Goal: Information Seeking & Learning: Find specific fact

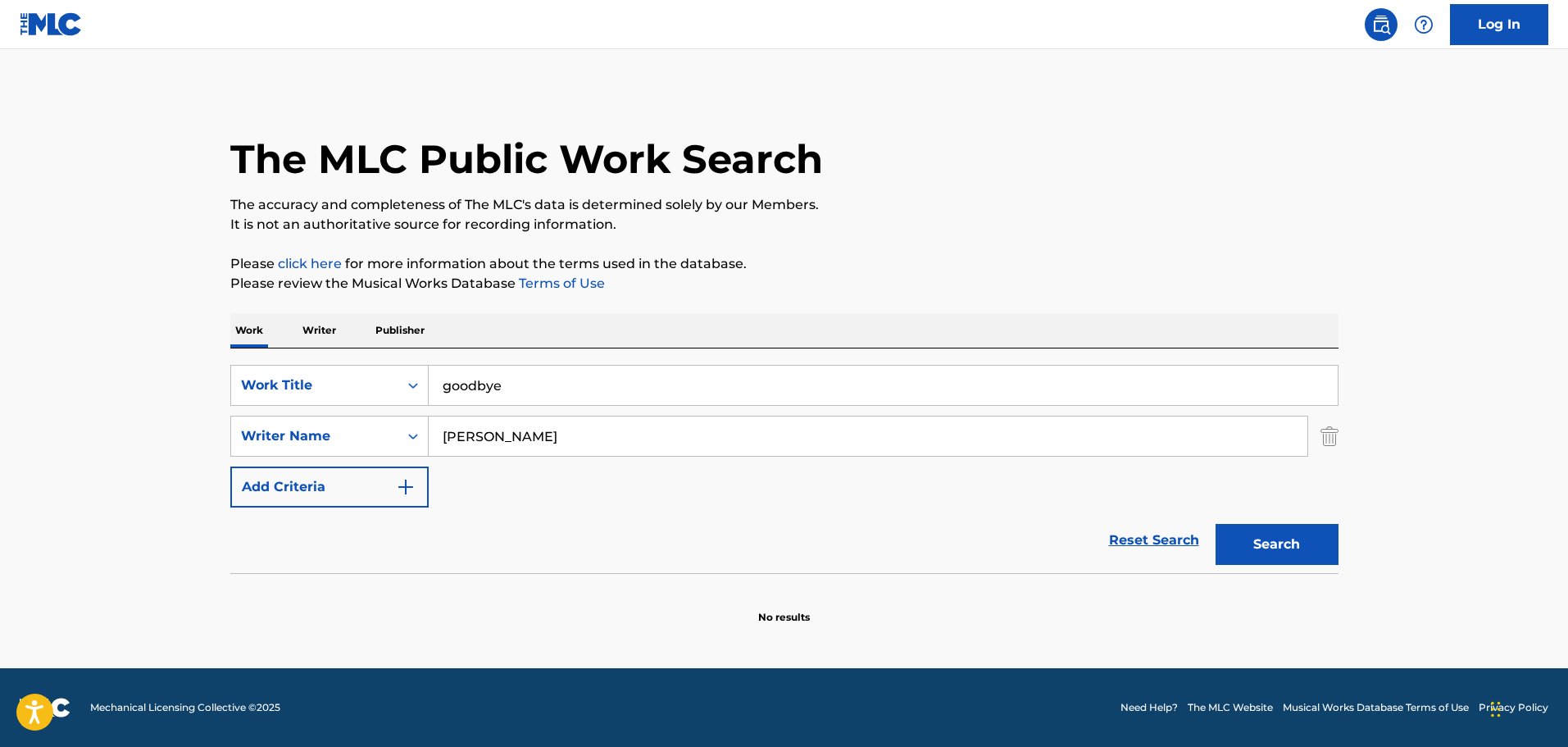
click at [1252, 527] on button "Search" at bounding box center [1277, 545] width 123 height 41
drag, startPoint x: 538, startPoint y: 432, endPoint x: 413, endPoint y: 423, distance: 125.3
click at [413, 423] on div "SearchWithCriteria44742638-5287-44c6-b49d-0449efe1d17f Writer Name [PERSON_NAME]" at bounding box center [784, 436] width 1108 height 41
drag, startPoint x: 501, startPoint y: 387, endPoint x: 399, endPoint y: 384, distance: 102.0
click at [399, 384] on div "SearchWithCriteria22aa559c-bb32-4296-a801-959e06ebef6a Work Title goodbye" at bounding box center [784, 386] width 1108 height 41
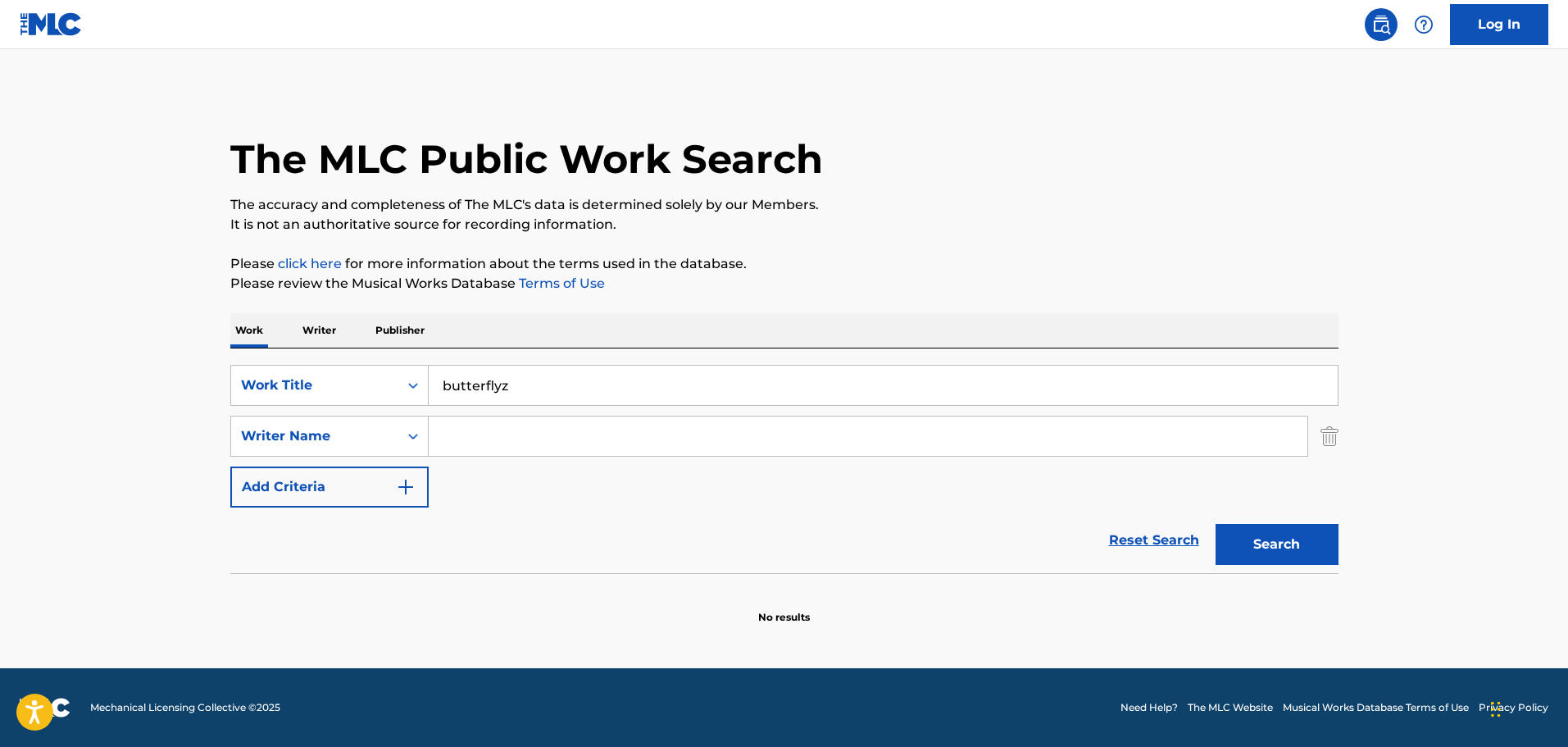
type input "butterflyz"
click at [438, 426] on input "Search Form" at bounding box center [868, 436] width 879 height 40
type input "[PERSON_NAME]"
click at [1216, 524] on button "Search" at bounding box center [1277, 545] width 123 height 41
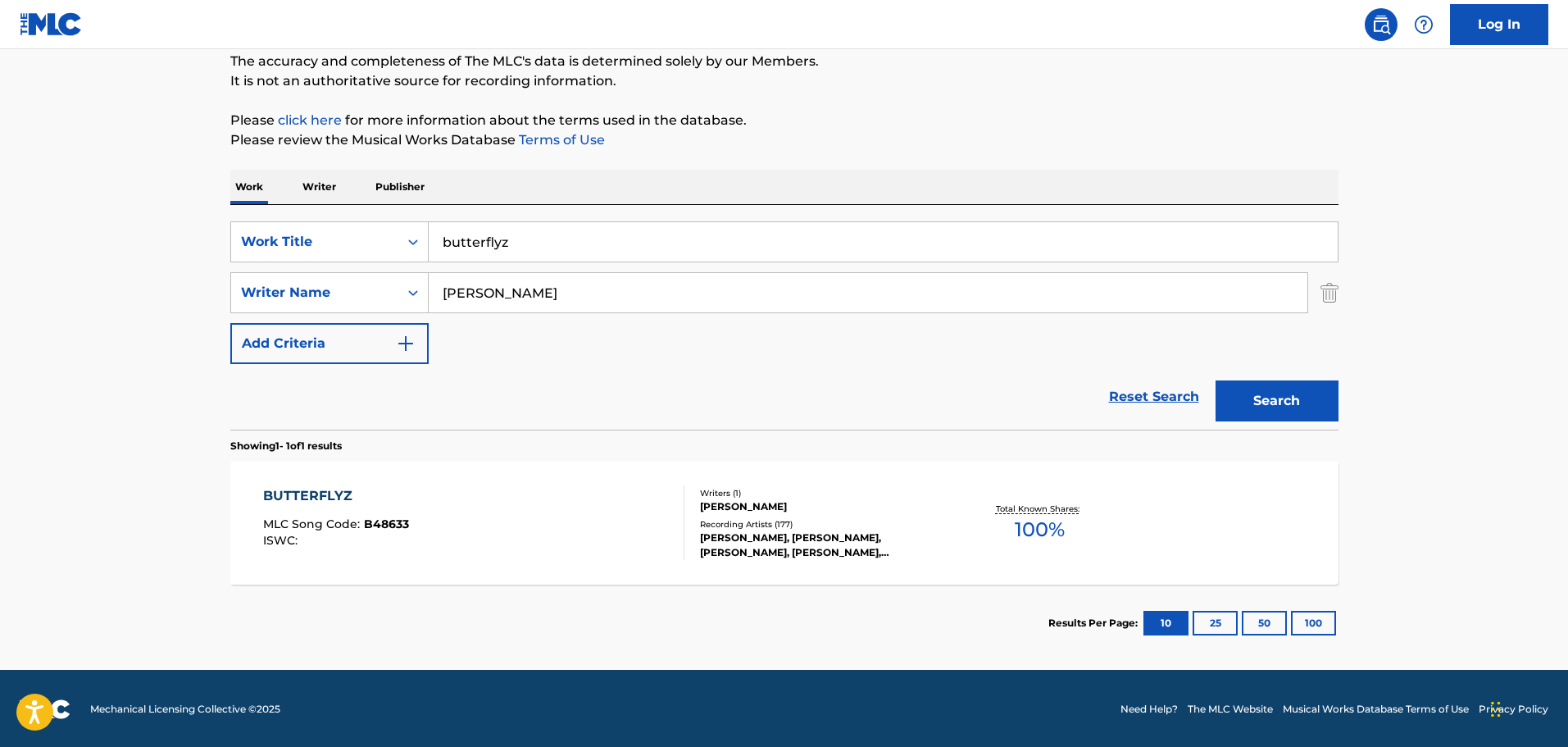
scroll to position [145, 0]
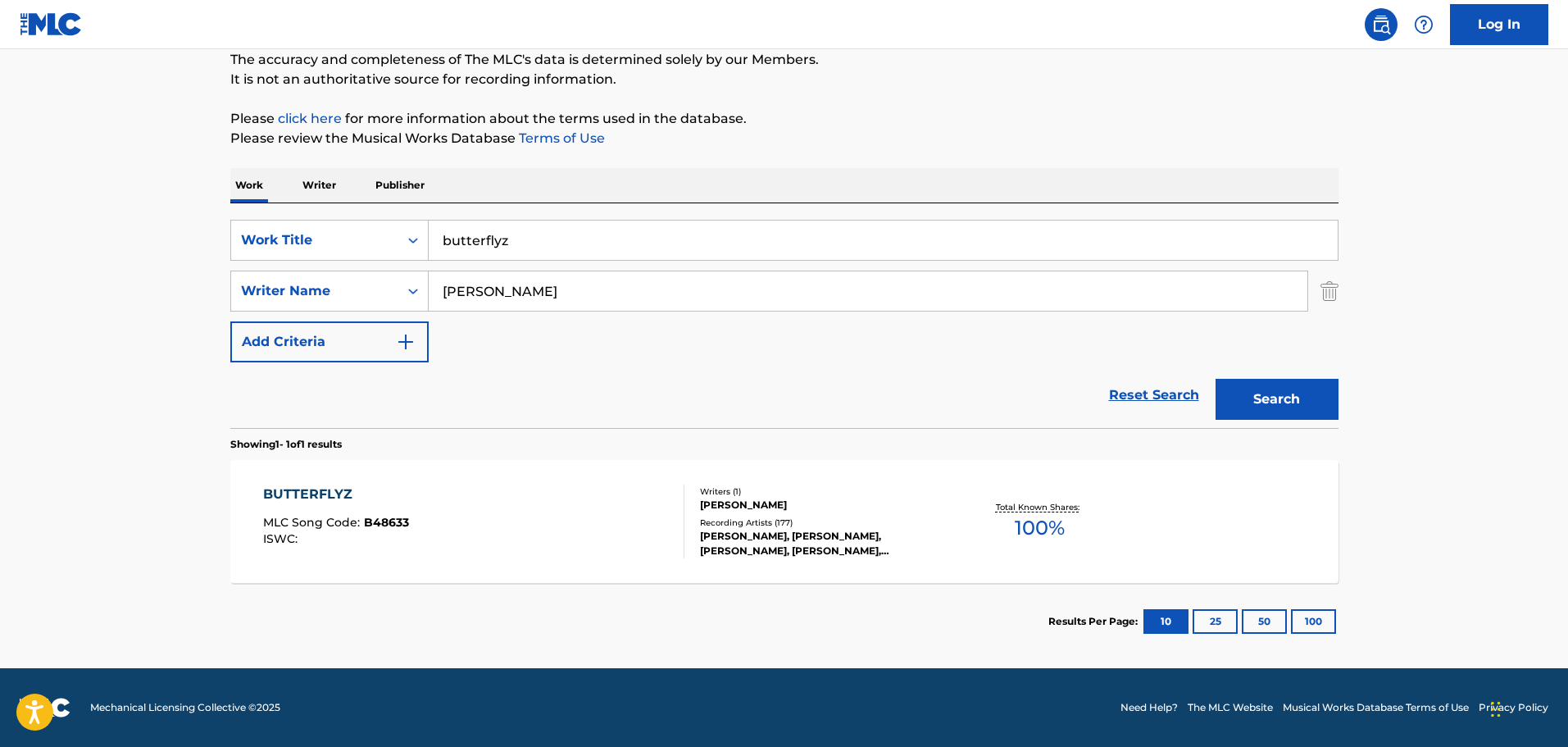
click at [710, 498] on div "[PERSON_NAME]" at bounding box center [824, 505] width 248 height 15
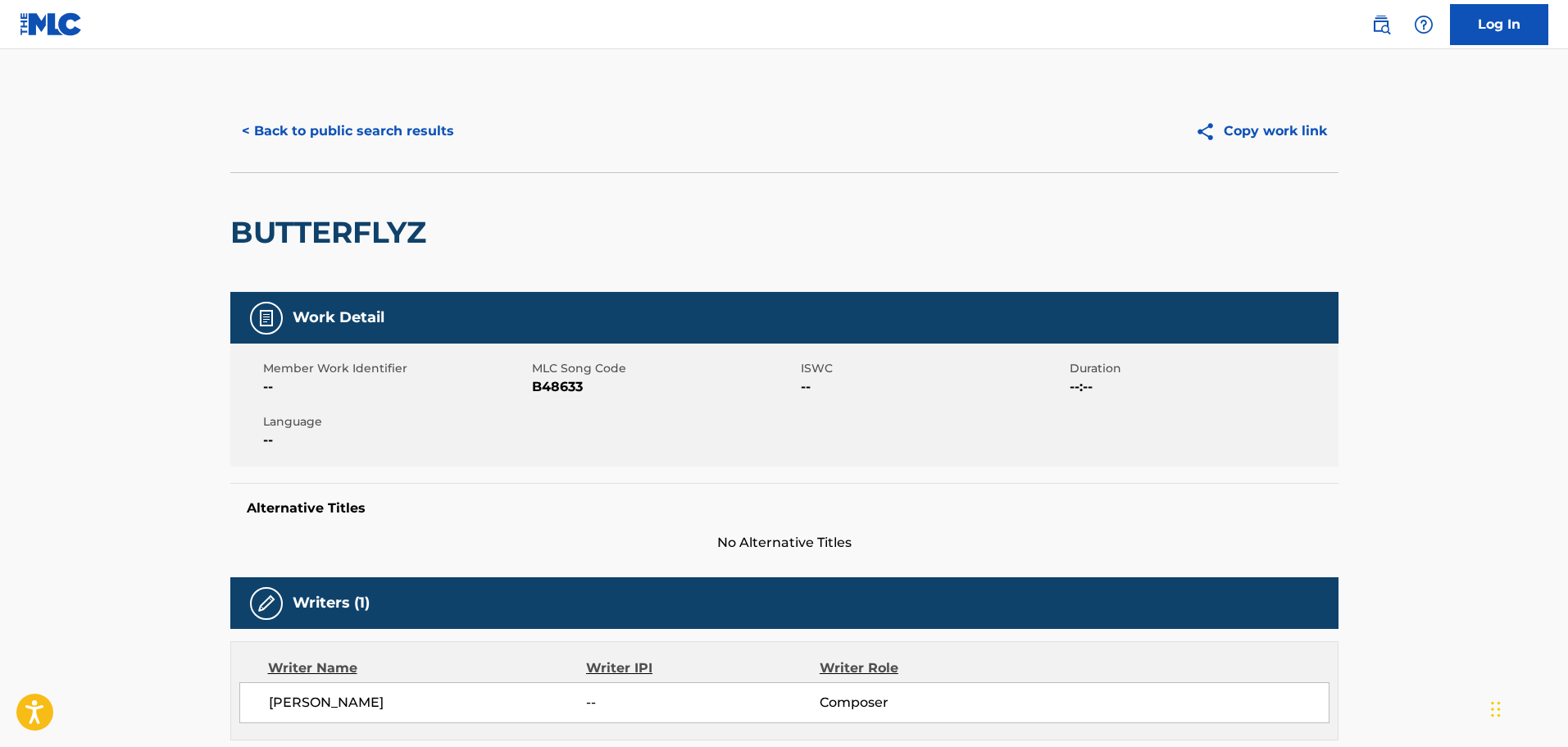
click at [746, 231] on div "BUTTERFLYZ" at bounding box center [784, 232] width 1108 height 120
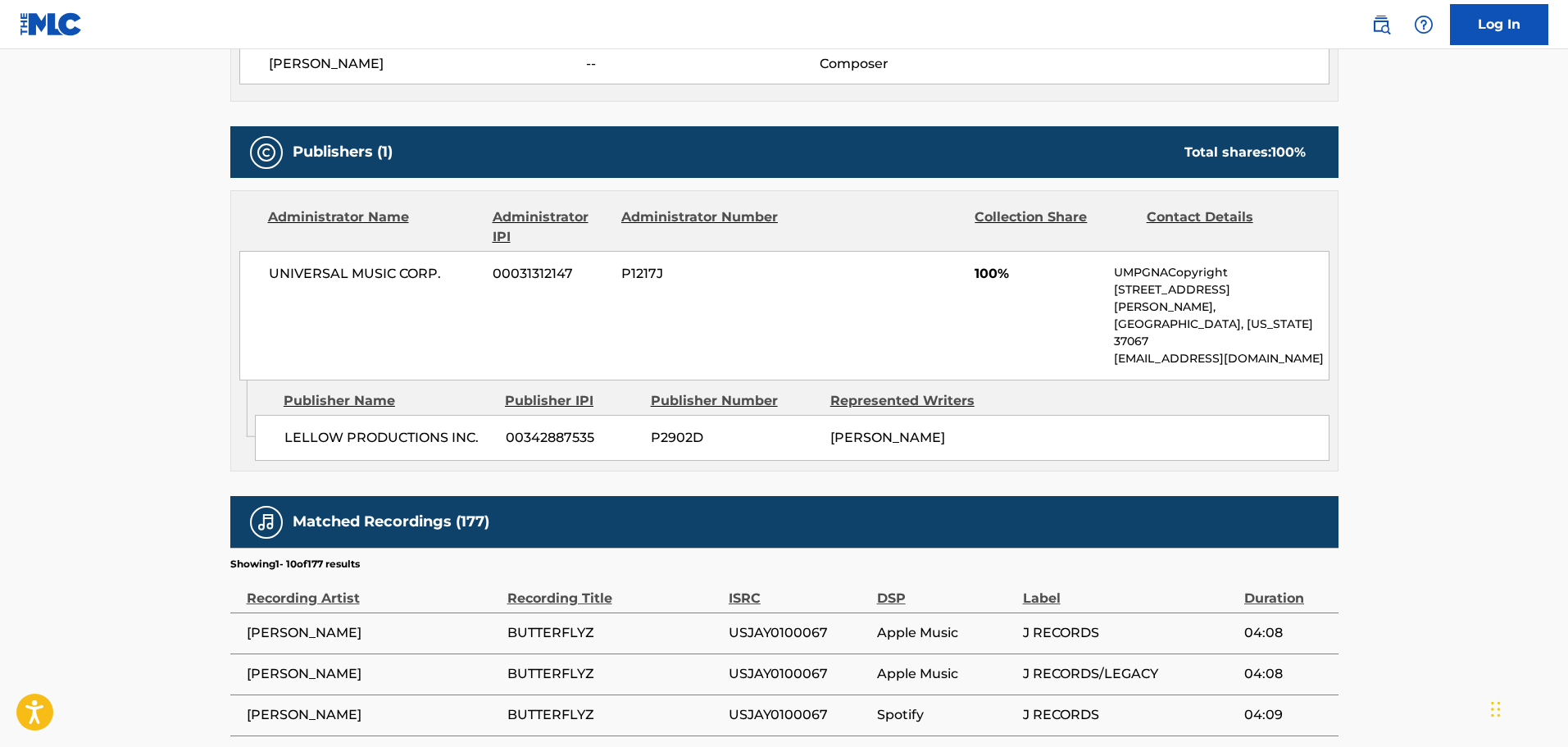
scroll to position [634, 0]
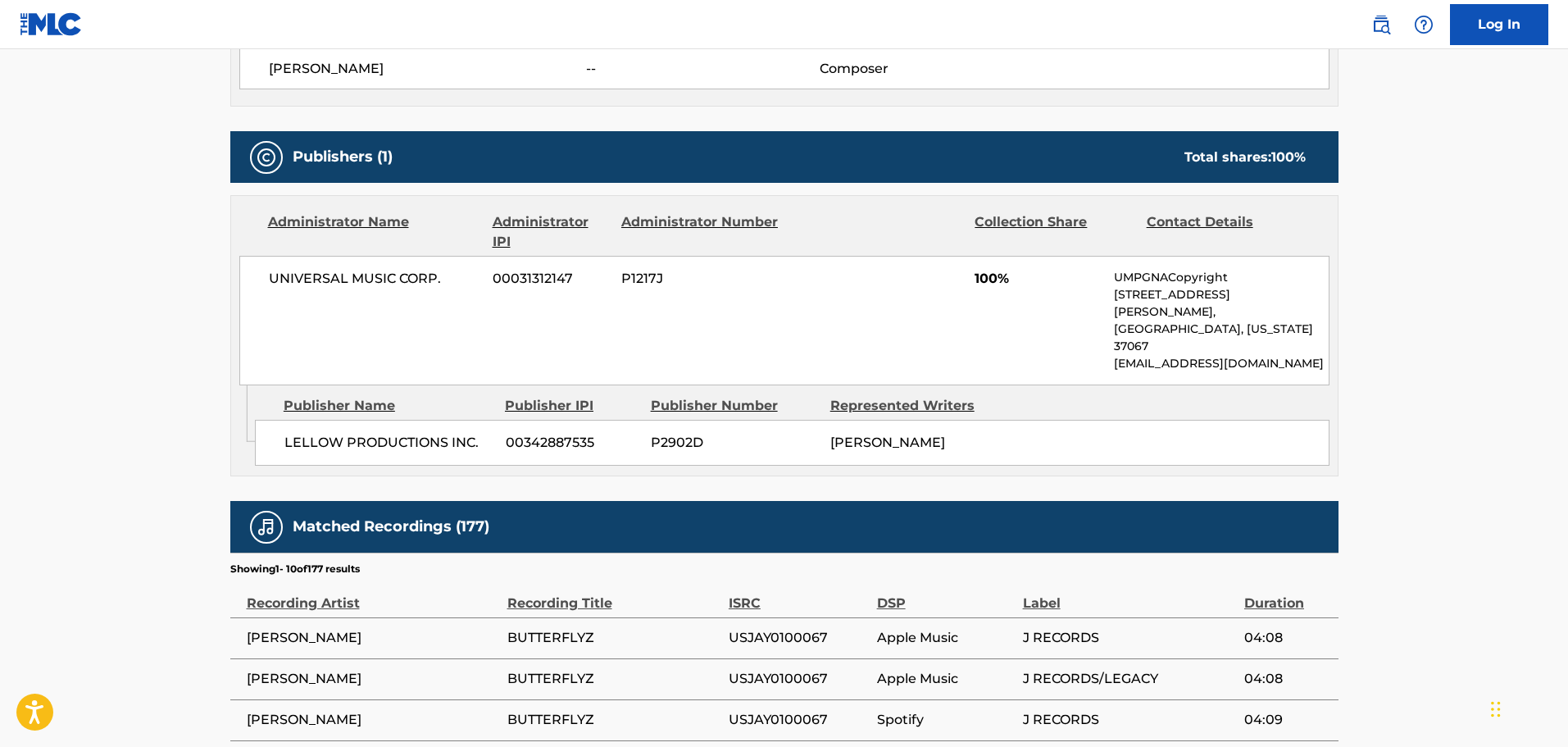
click at [143, 310] on main "< Back to public search results Copy work link BUTTERFLYZ Work Detail Member Wo…" at bounding box center [784, 263] width 1568 height 1697
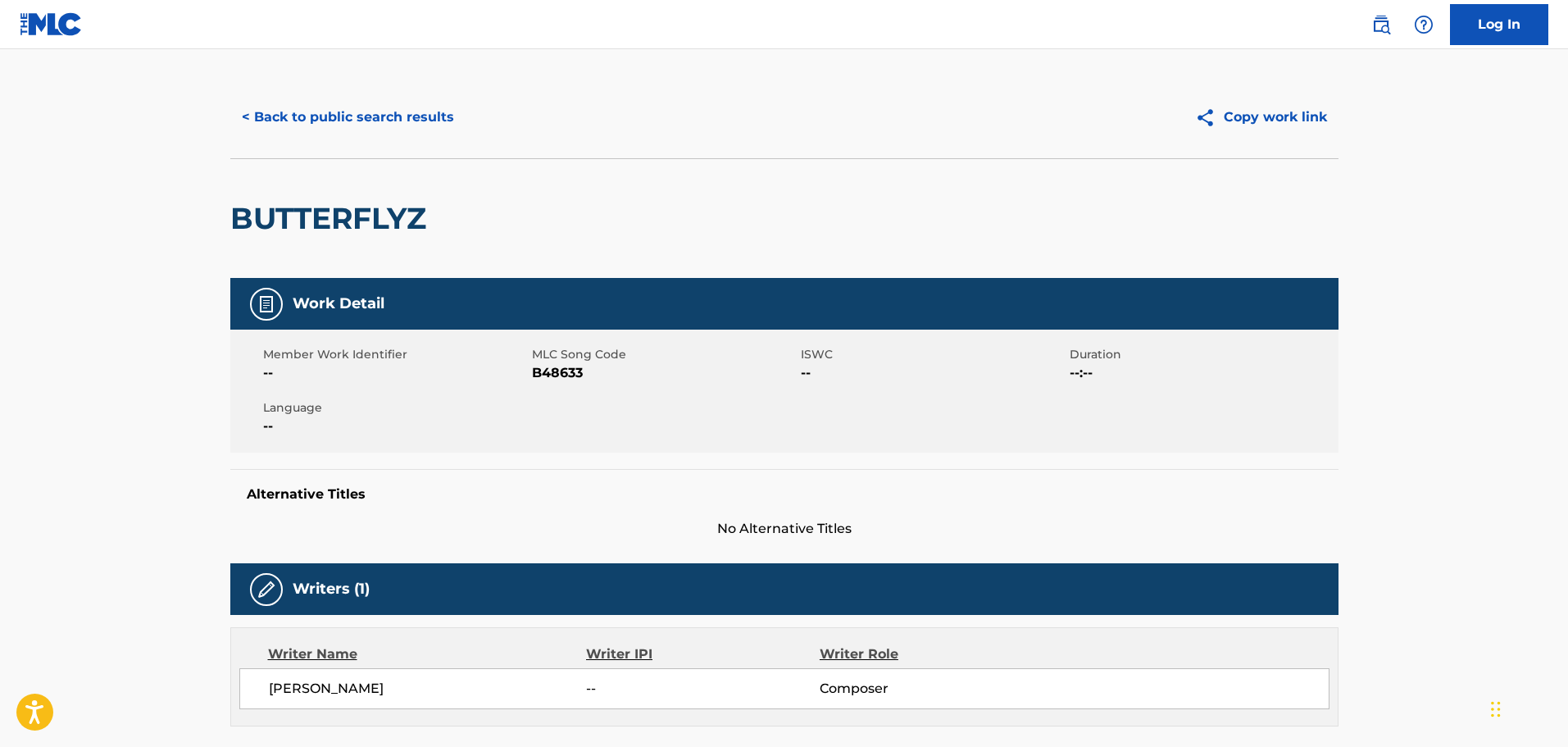
scroll to position [0, 0]
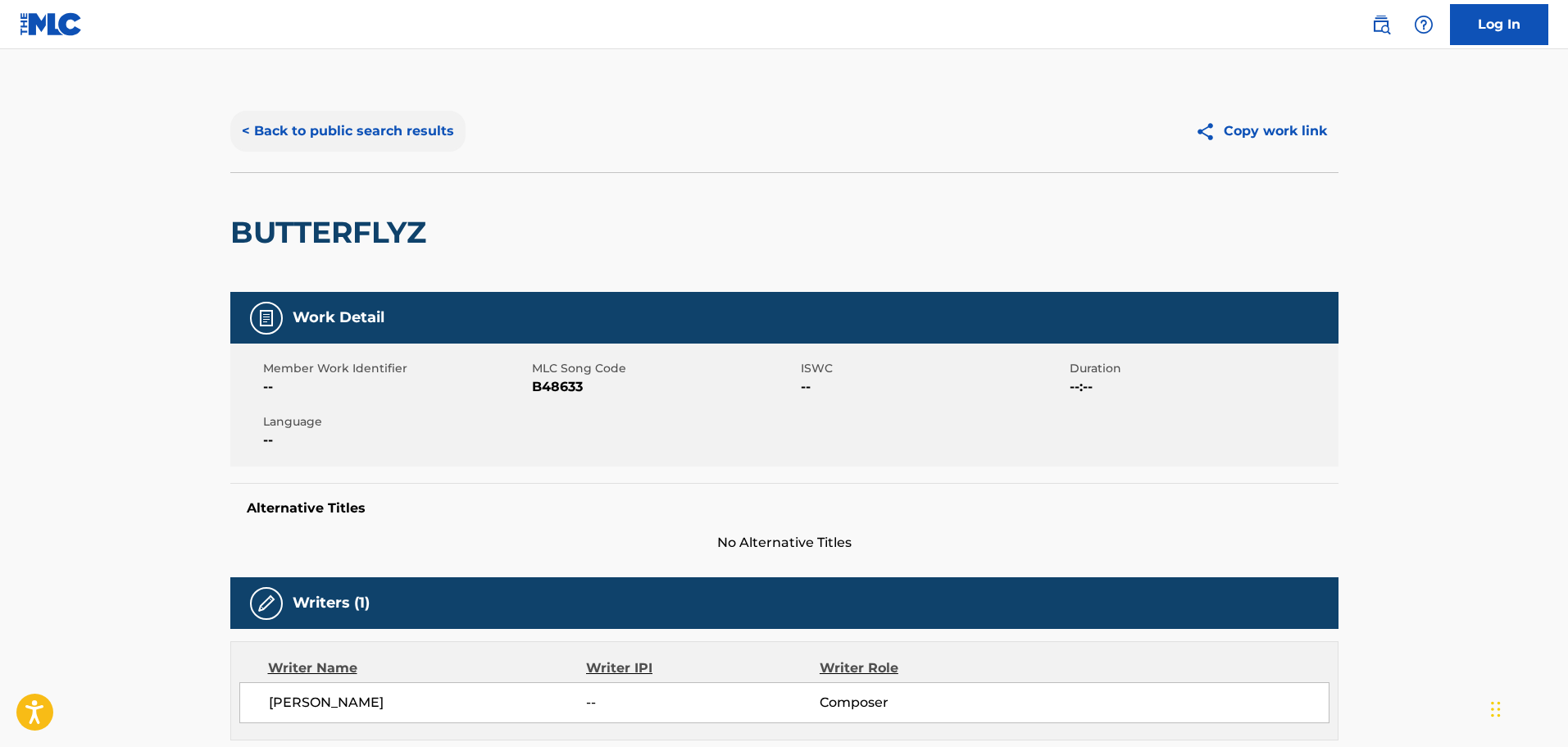
drag, startPoint x: 390, startPoint y: 104, endPoint x: 385, endPoint y: 120, distance: 16.8
click at [389, 106] on div "< Back to public search results Copy work link" at bounding box center [784, 131] width 1108 height 82
click at [378, 127] on button "< Back to public search results" at bounding box center [347, 131] width 236 height 41
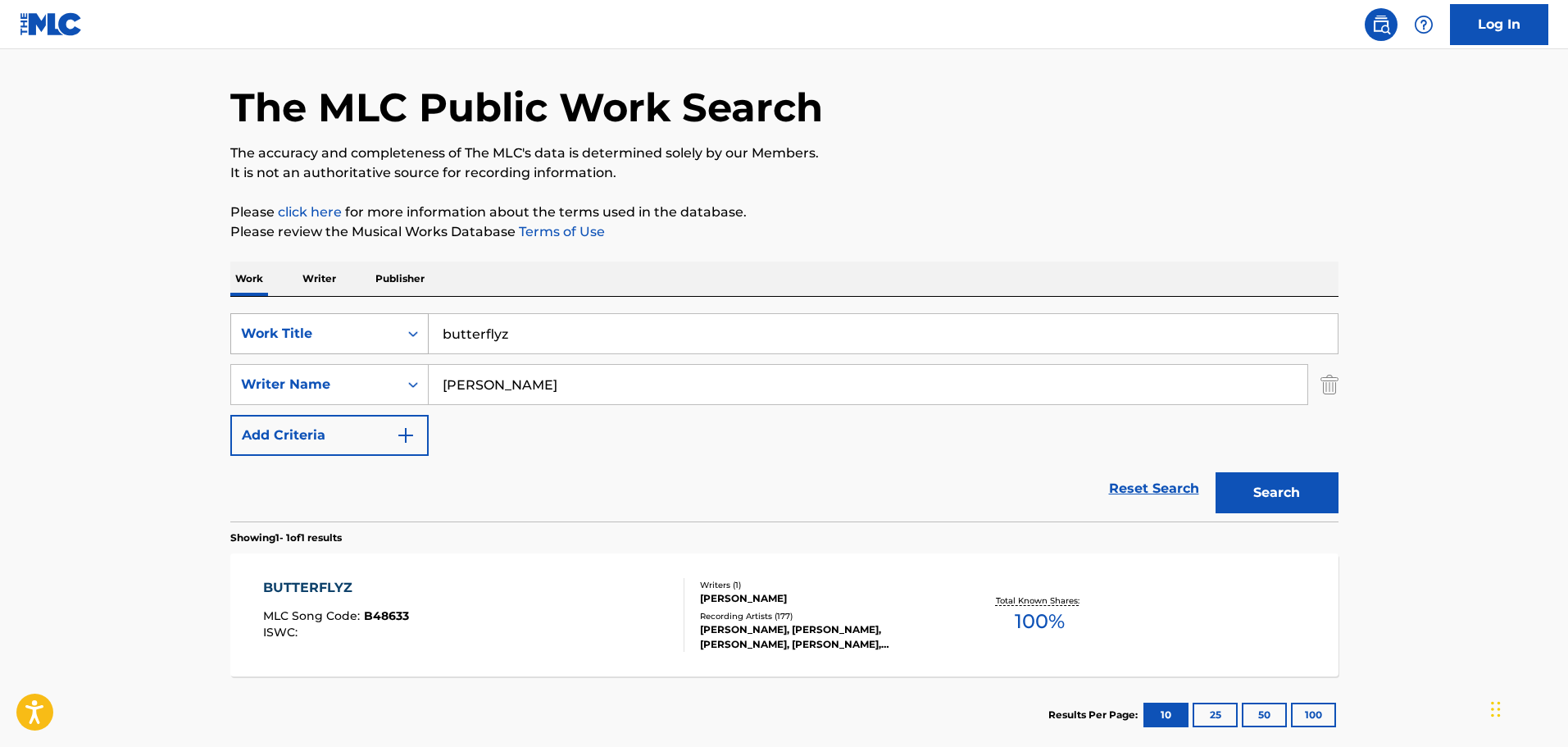
drag, startPoint x: 514, startPoint y: 337, endPoint x: 411, endPoint y: 326, distance: 103.6
click at [411, 326] on div "SearchWithCriteria22aa559c-bb32-4296-a801-959e06ebef6a Work Title butterflyz" at bounding box center [784, 334] width 1108 height 41
type input "goodbye"
click at [1216, 472] on button "Search" at bounding box center [1277, 493] width 123 height 41
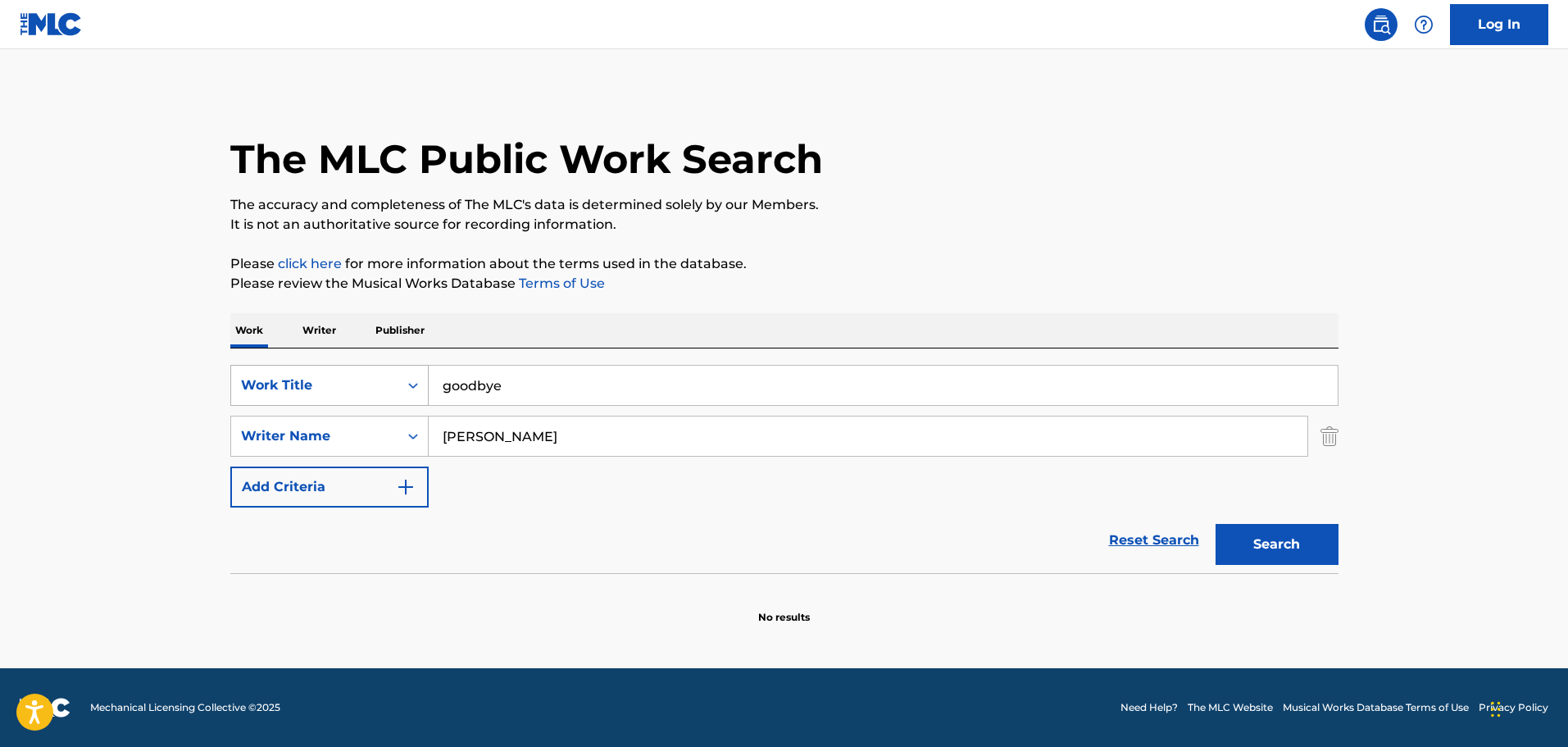
scroll to position [0, 0]
drag, startPoint x: 425, startPoint y: 429, endPoint x: 406, endPoint y: 424, distance: 19.6
click at [391, 432] on div "SearchWithCriteria44742638-5287-44c6-b49d-0449efe1d17f Writer Name [PERSON_NAME]" at bounding box center [784, 436] width 1108 height 41
type input "cook"
click at [1216, 524] on button "Search" at bounding box center [1277, 545] width 123 height 41
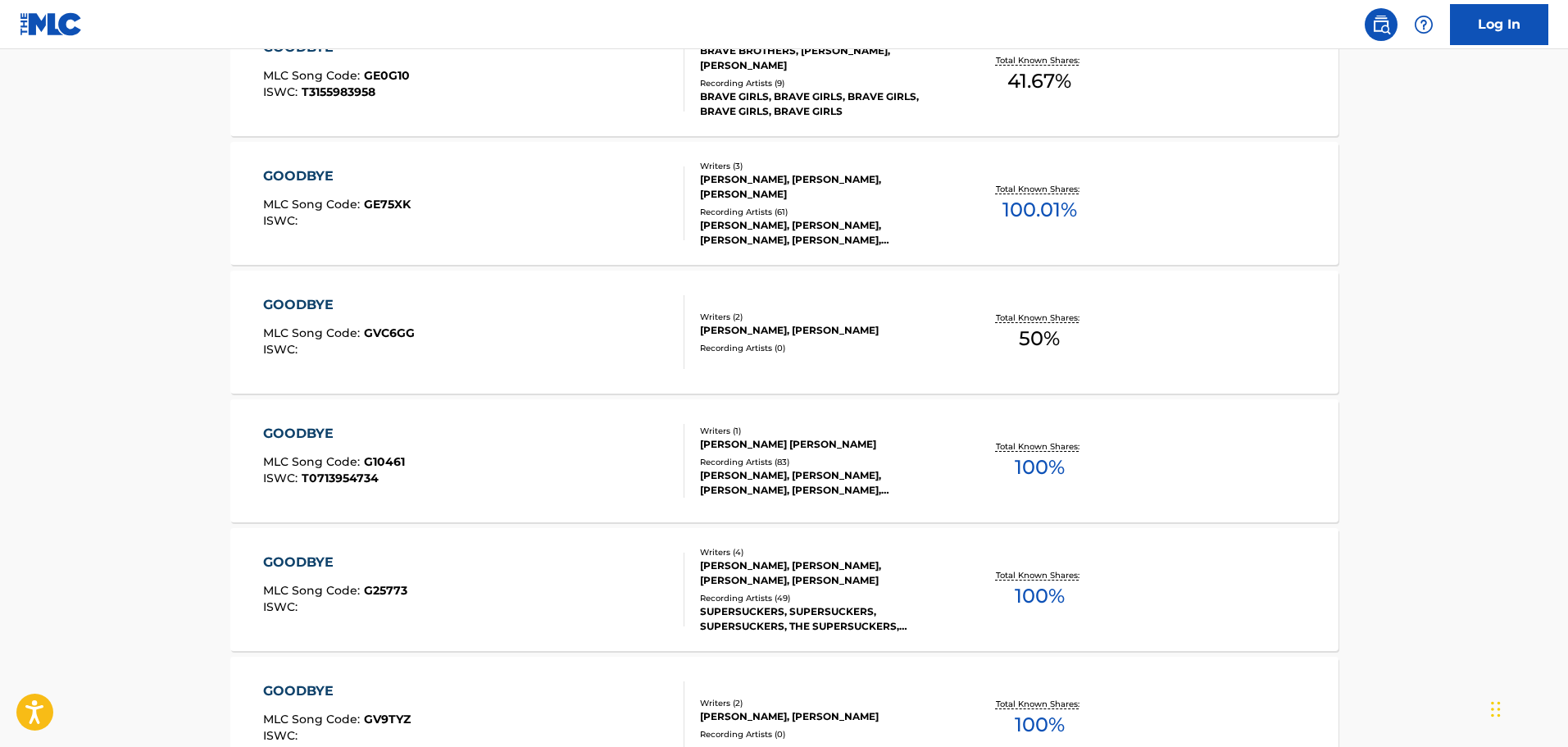
scroll to position [985, 0]
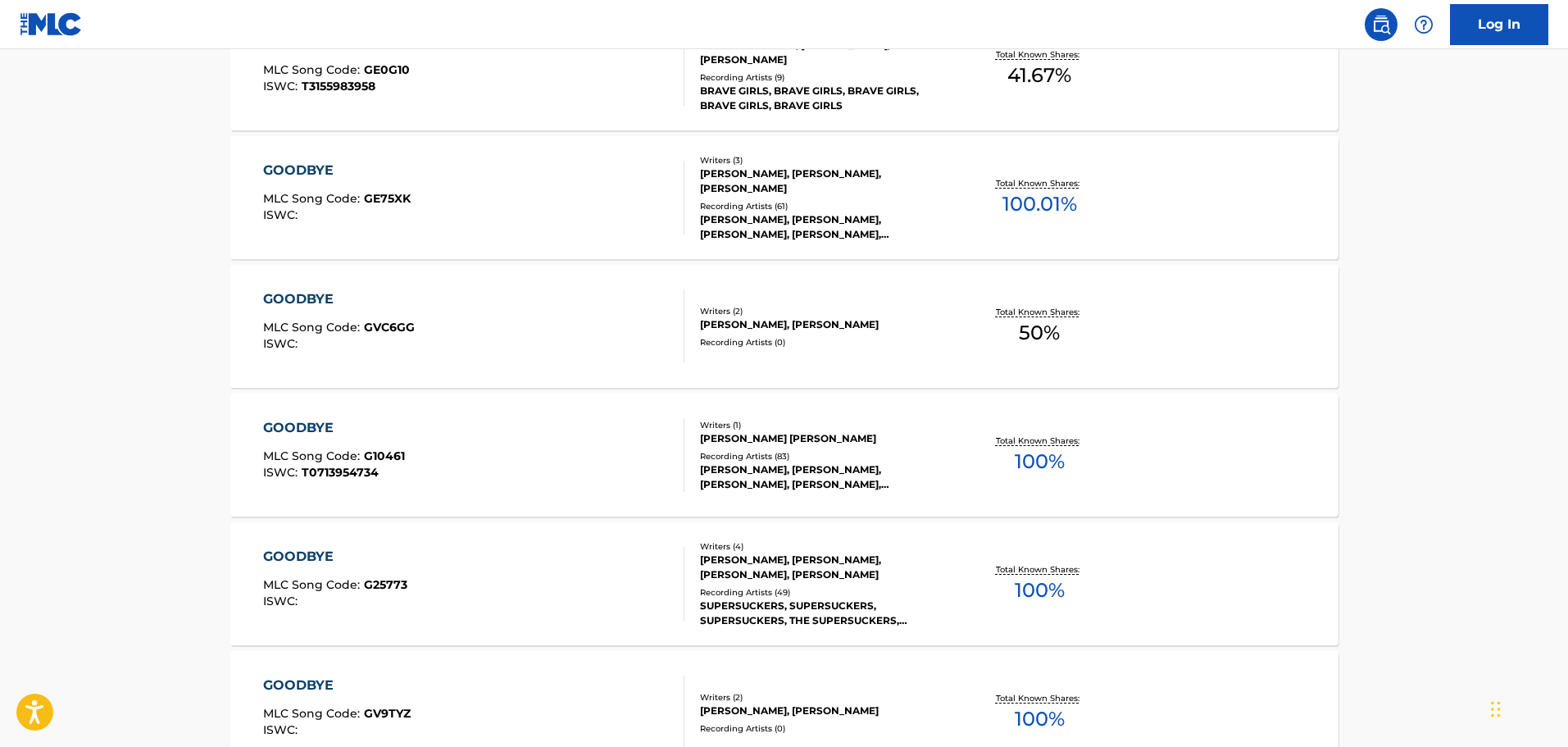
click at [766, 434] on div "[PERSON_NAME] [PERSON_NAME]" at bounding box center [824, 439] width 248 height 15
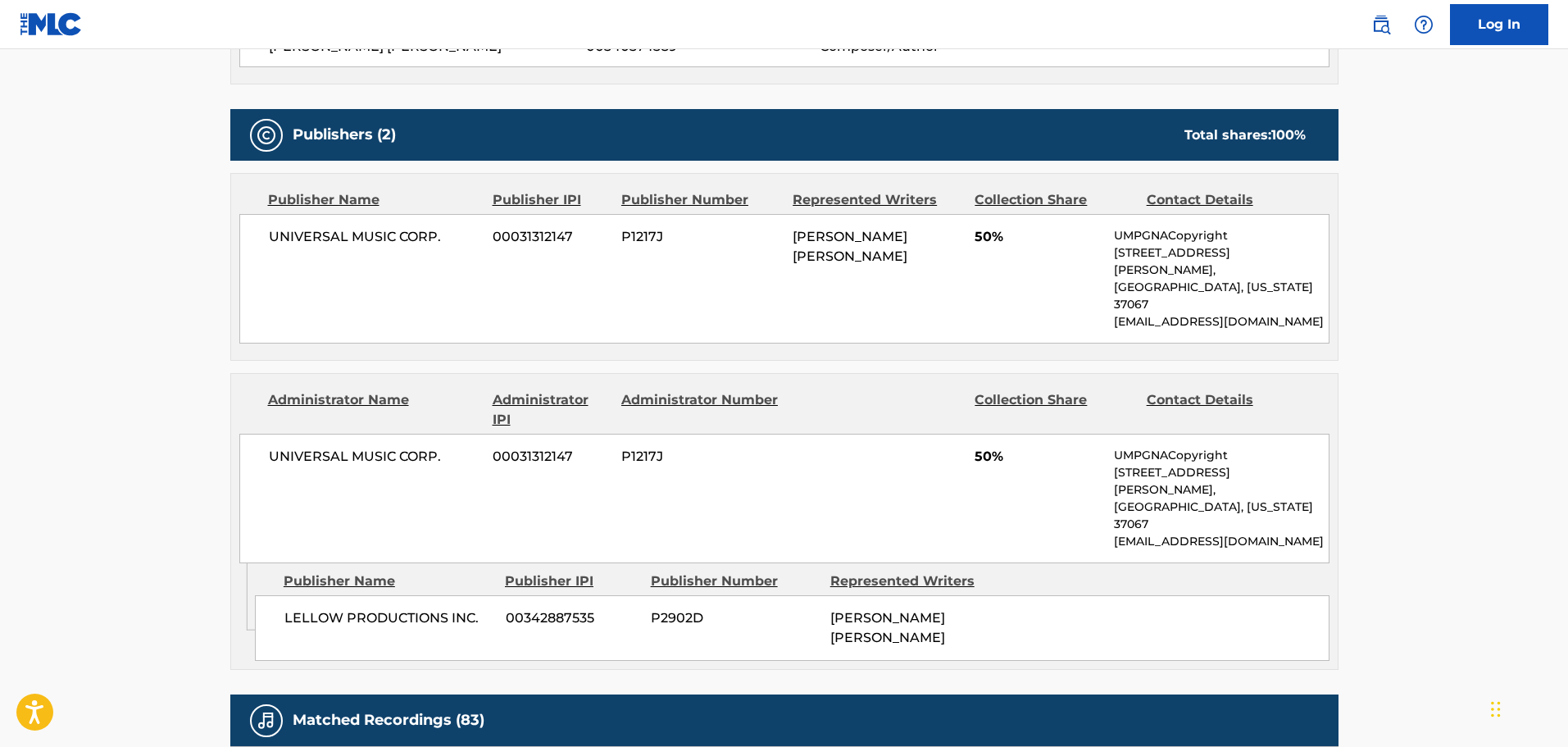
scroll to position [246, 0]
